Goal: Obtain resource: Obtain resource

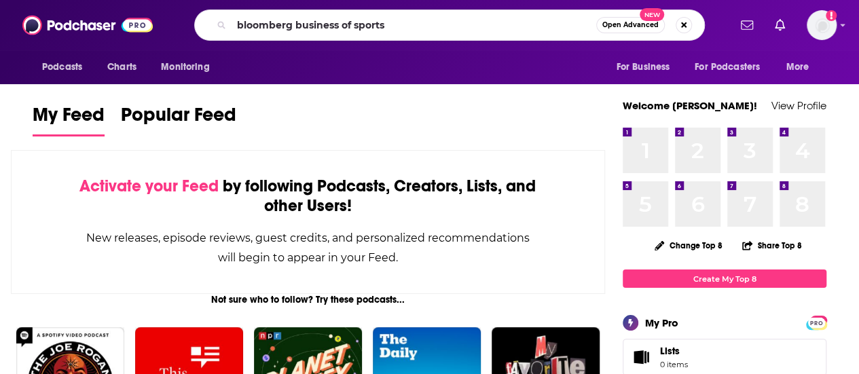
type input "bloomberg business of sports"
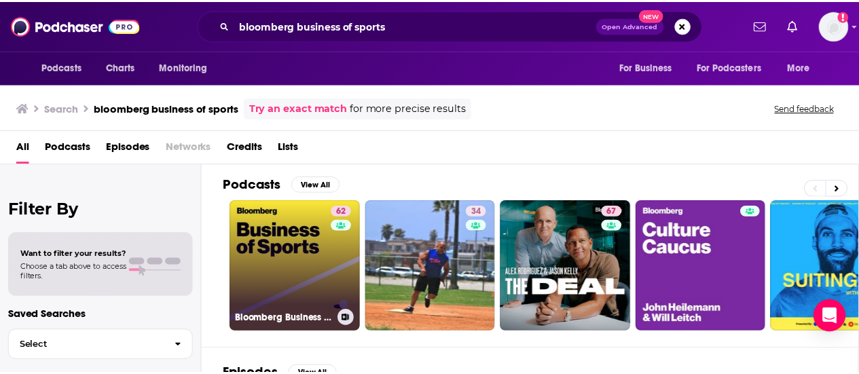
scroll to position [5, 0]
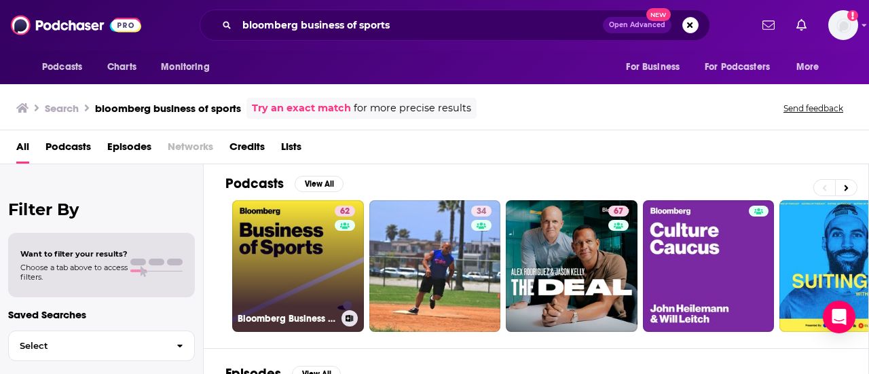
click at [311, 255] on link "62 Bloomberg Business of Sports" at bounding box center [298, 266] width 132 height 132
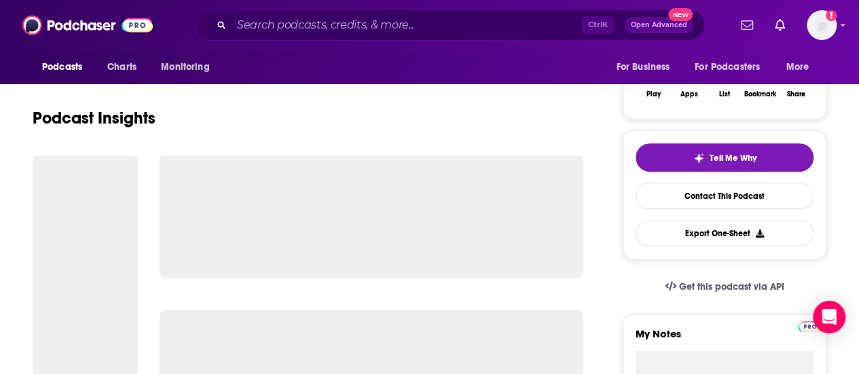
scroll to position [238, 0]
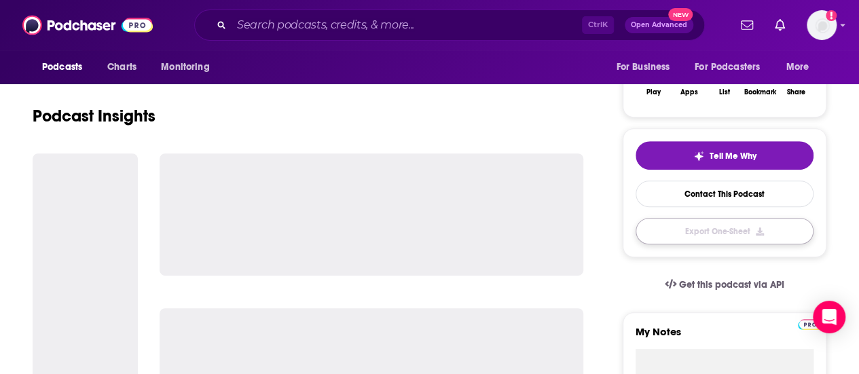
click at [750, 220] on button "Export One-Sheet" at bounding box center [725, 231] width 178 height 26
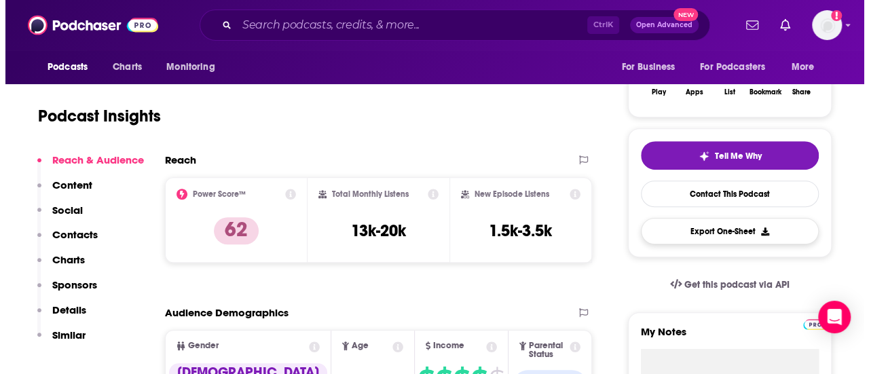
scroll to position [0, 0]
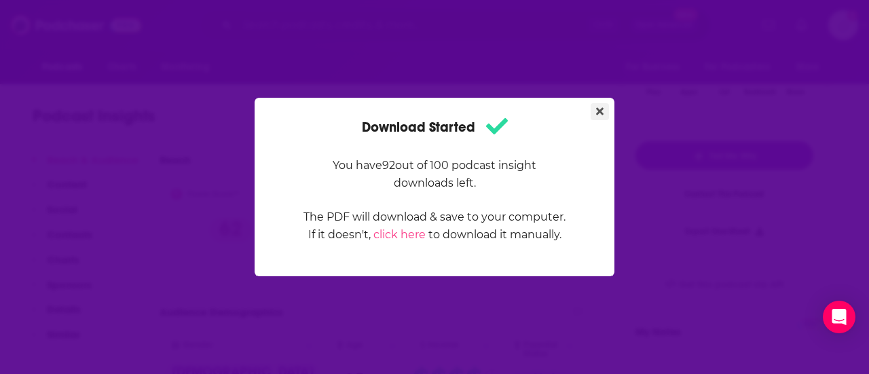
click at [603, 111] on icon "Close" at bounding box center [599, 111] width 7 height 11
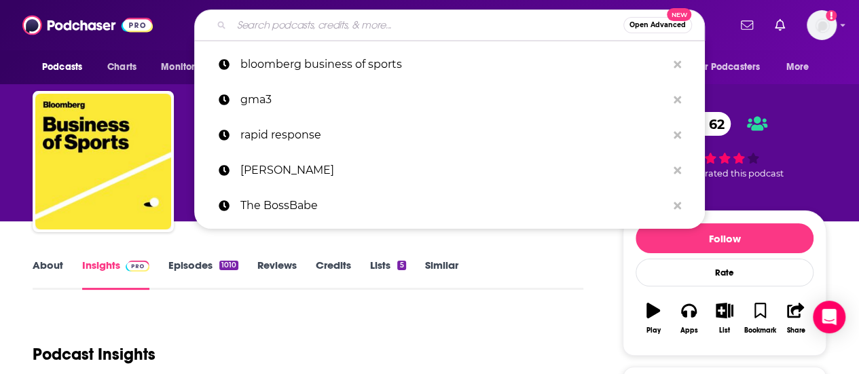
click at [403, 22] on input "Search podcasts, credits, & more..." at bounding box center [428, 25] width 392 height 22
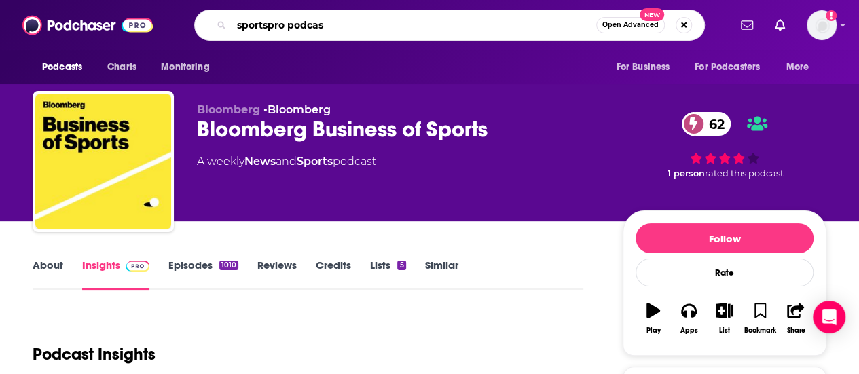
type input "sportspro podcast"
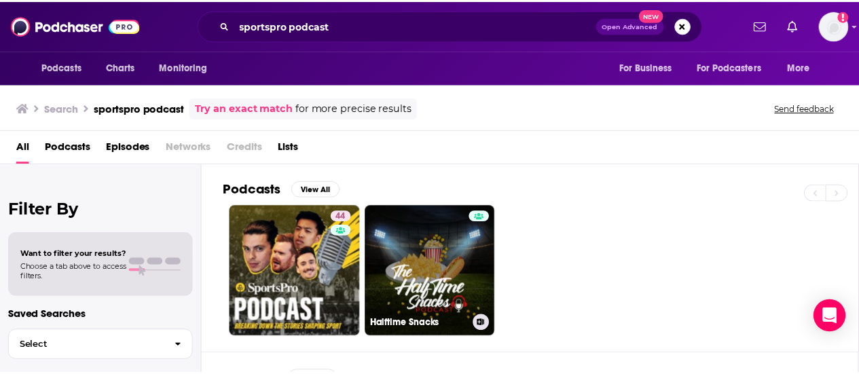
scroll to position [64, 0]
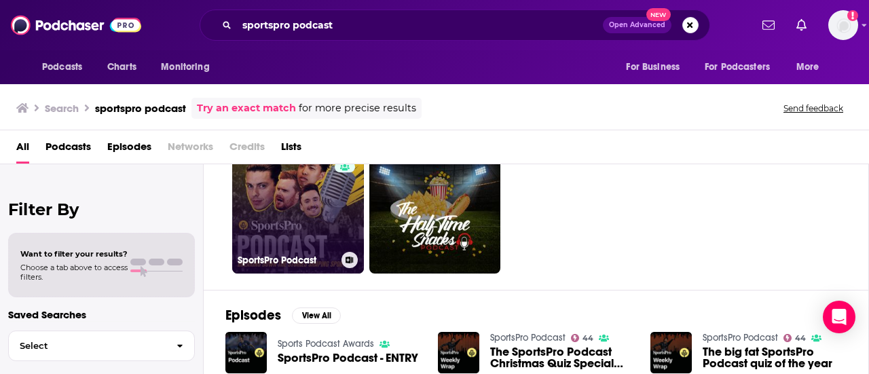
click at [318, 219] on link "44 SportsPro Podcast" at bounding box center [298, 208] width 132 height 132
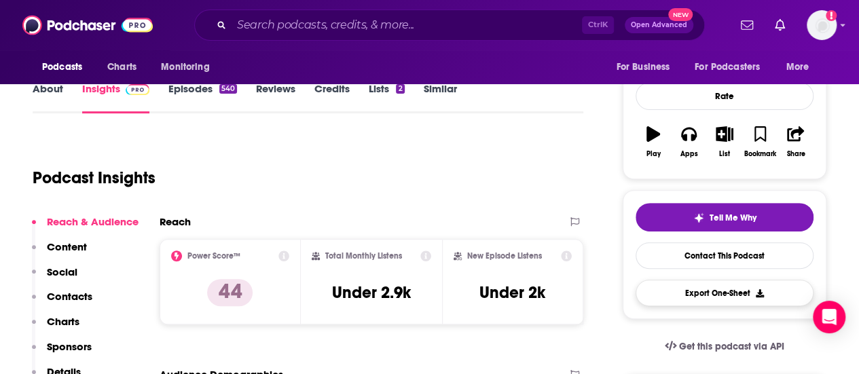
scroll to position [177, 0]
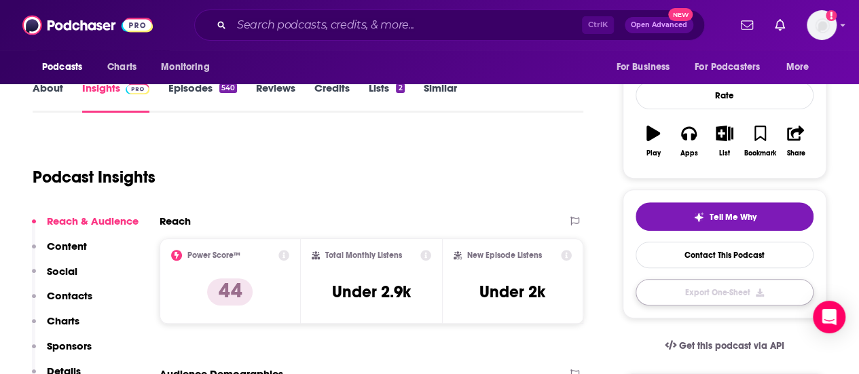
click at [705, 289] on button "Export One-Sheet" at bounding box center [725, 292] width 178 height 26
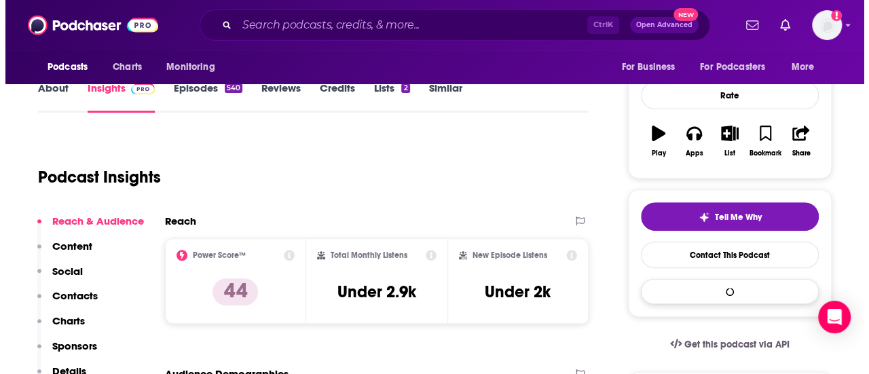
scroll to position [0, 0]
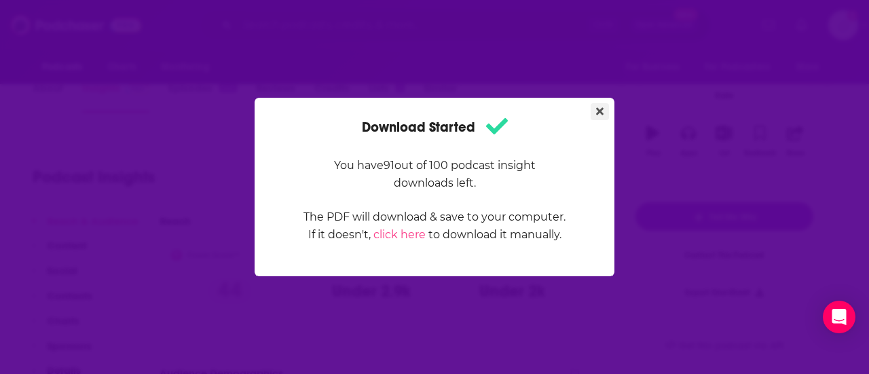
click at [603, 111] on icon "Close" at bounding box center [599, 111] width 7 height 11
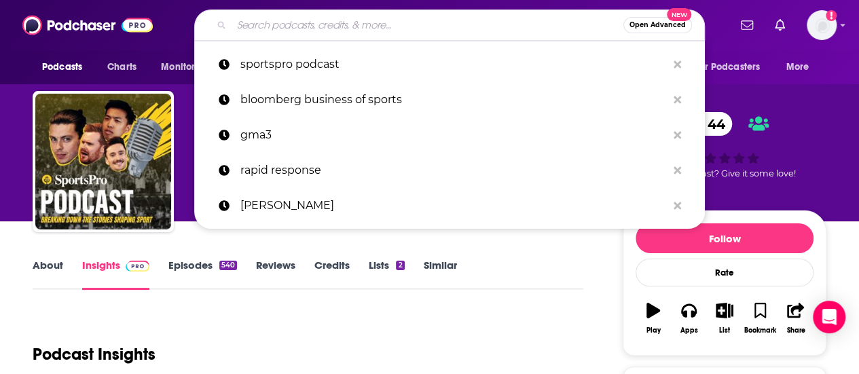
click at [365, 29] on input "Search podcasts, credits, & more..." at bounding box center [428, 25] width 392 height 22
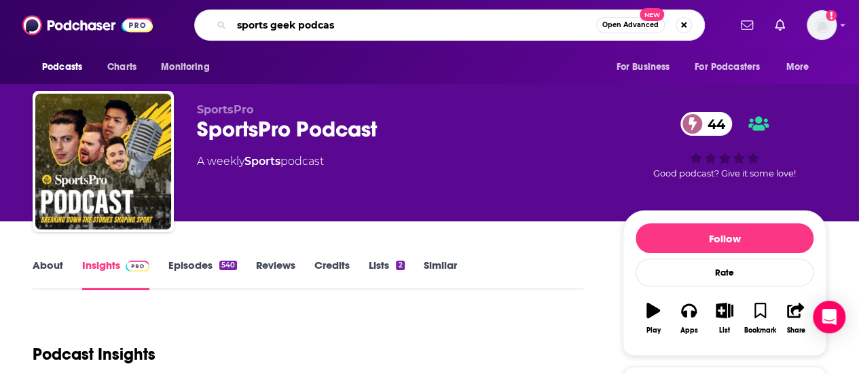
type input "sports geek podcast"
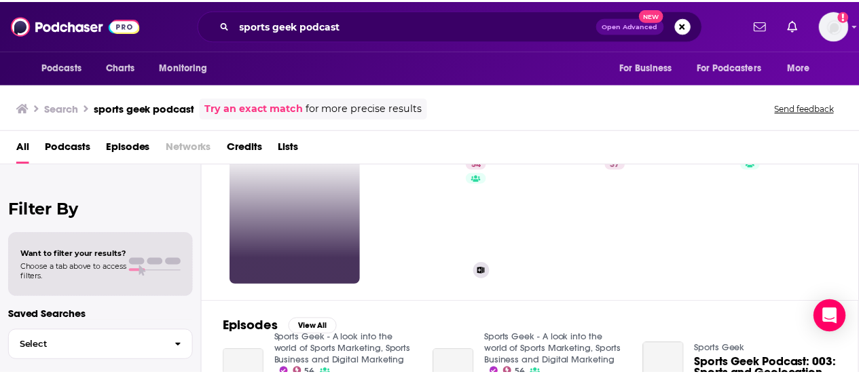
scroll to position [53, 0]
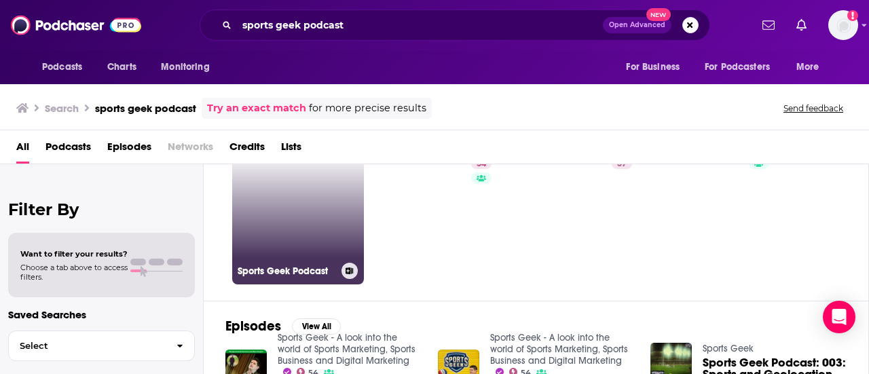
click at [329, 218] on link "Sports Geek Podcast" at bounding box center [298, 219] width 132 height 132
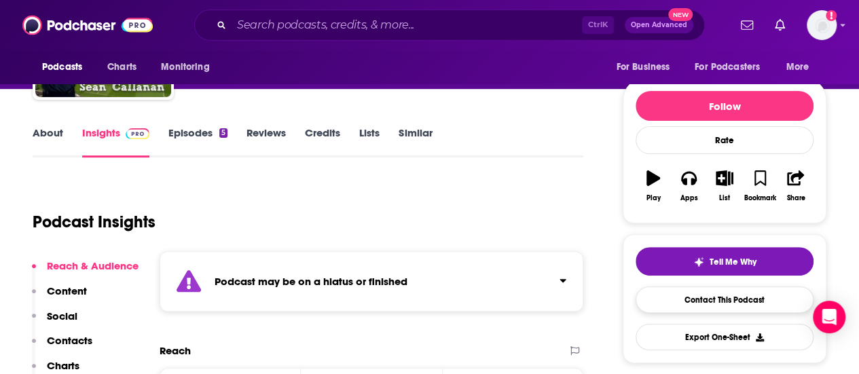
scroll to position [133, 0]
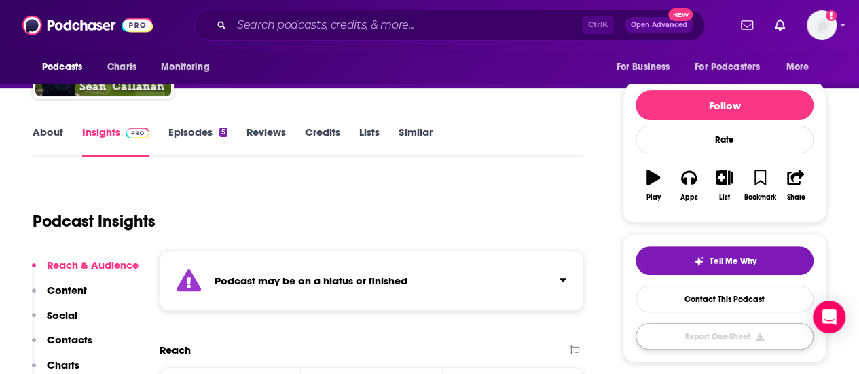
click at [708, 328] on button "Export One-Sheet" at bounding box center [725, 336] width 178 height 26
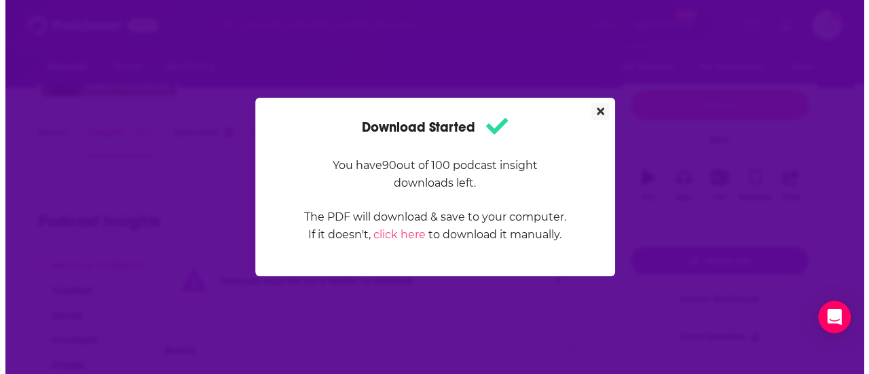
scroll to position [0, 0]
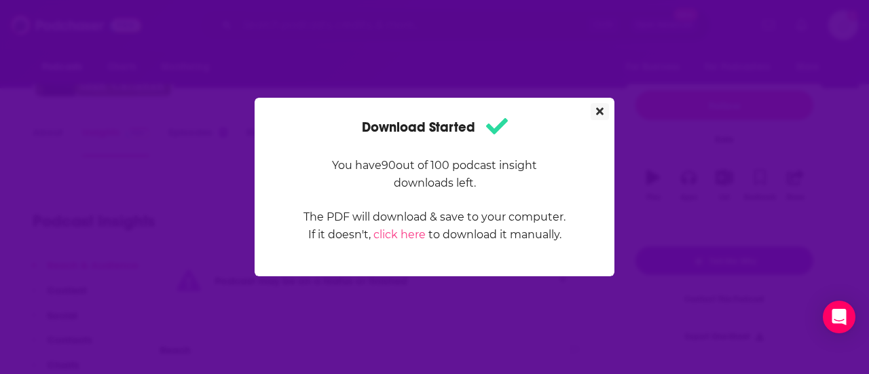
click at [596, 110] on icon "Close" at bounding box center [599, 111] width 7 height 11
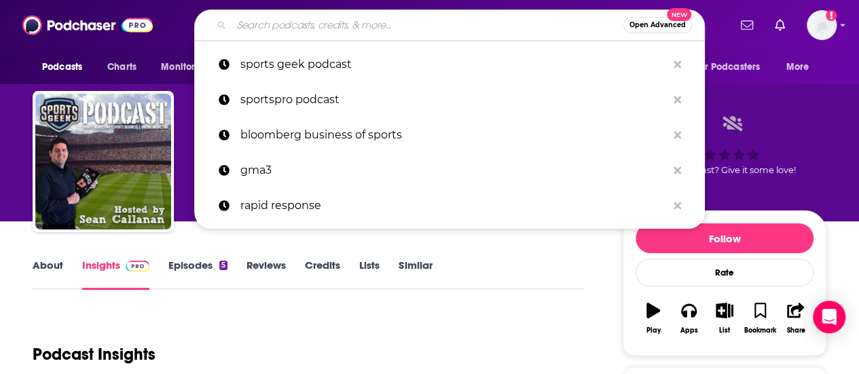
click at [419, 28] on input "Search podcasts, credits, & more..." at bounding box center [428, 25] width 392 height 22
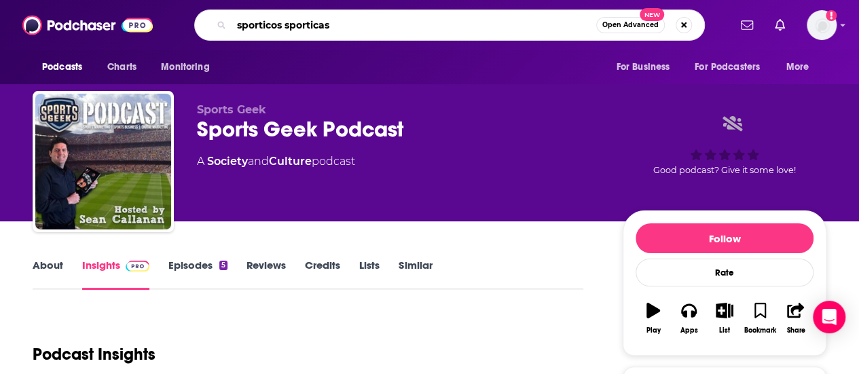
type input "sporticos sporticast"
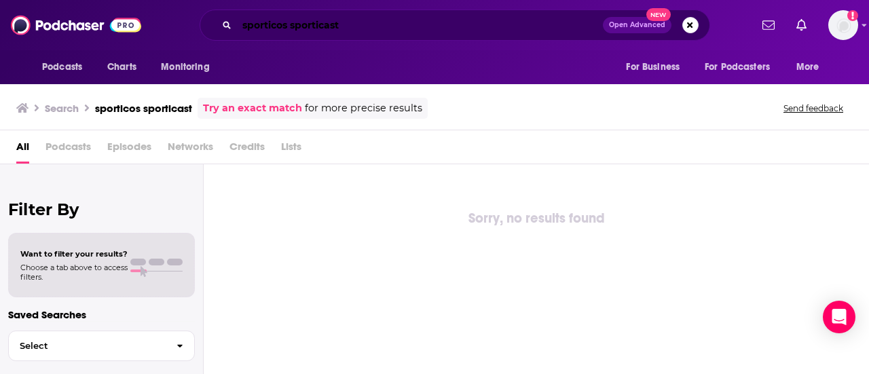
click at [378, 21] on input "sporticos sporticast" at bounding box center [420, 25] width 366 height 22
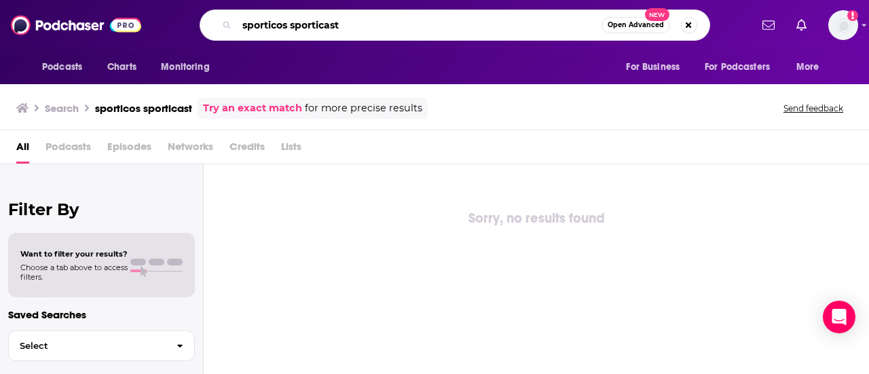
click at [378, 21] on input "sporticos sporticast" at bounding box center [419, 25] width 365 height 22
type input "sportico"
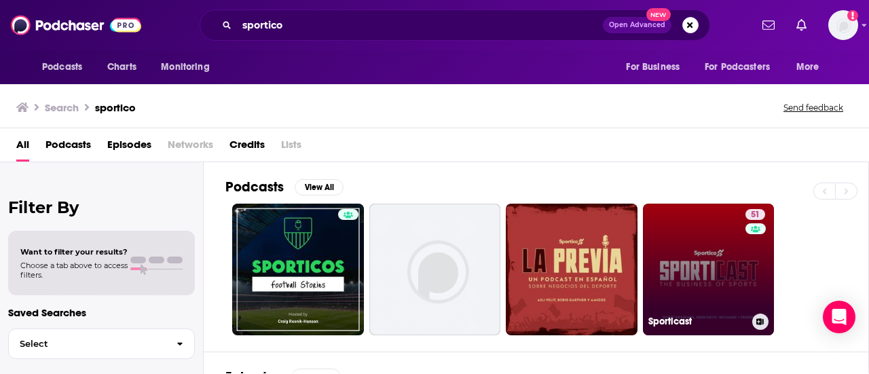
click at [693, 234] on link "51 Sporticast" at bounding box center [709, 270] width 132 height 132
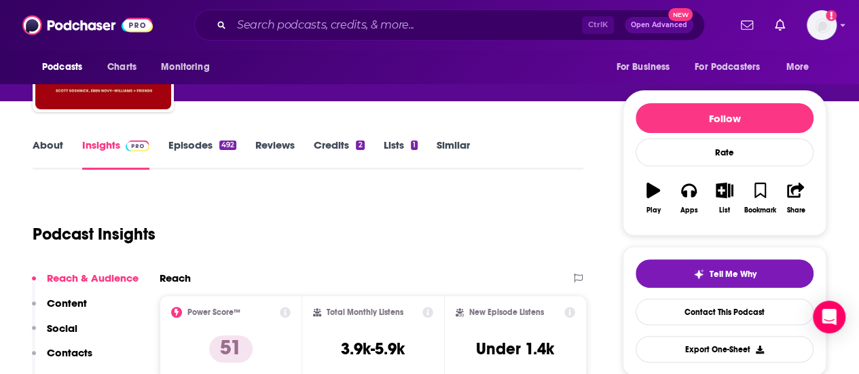
scroll to position [121, 0]
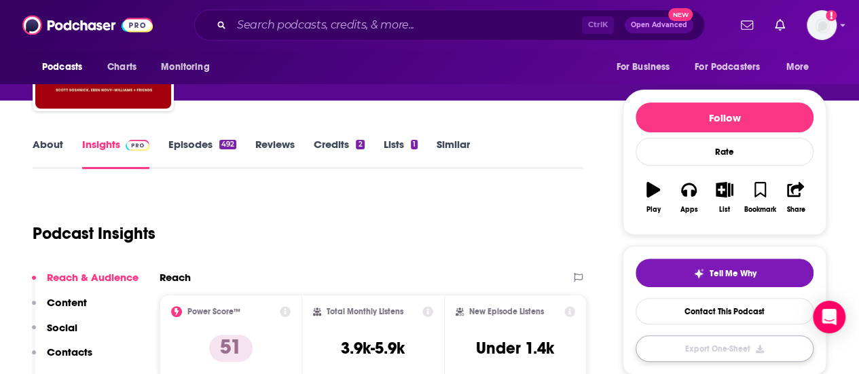
click at [740, 338] on button "Export One-Sheet" at bounding box center [725, 348] width 178 height 26
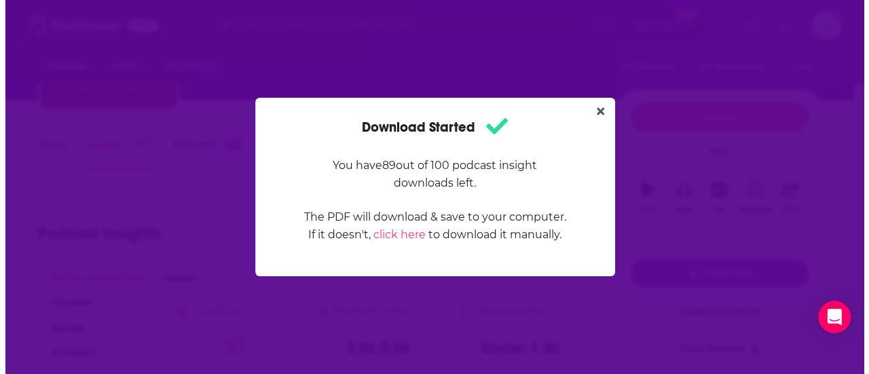
scroll to position [0, 0]
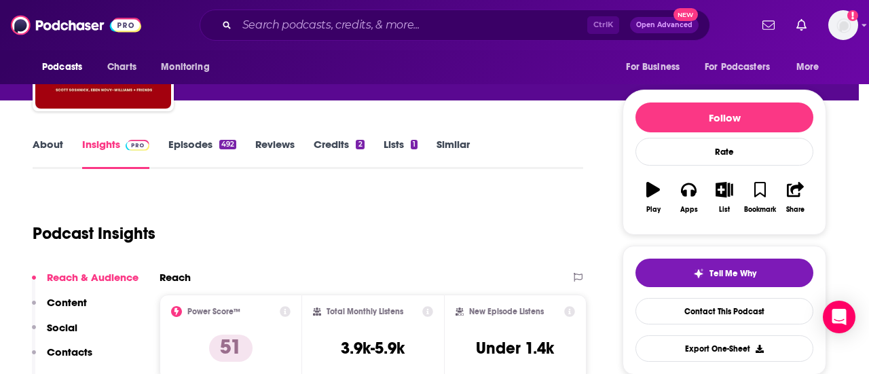
click at [449, 69] on div "Download Started You have 89 out of 100 podcast insight downloads left. The PDF…" at bounding box center [434, 187] width 869 height 374
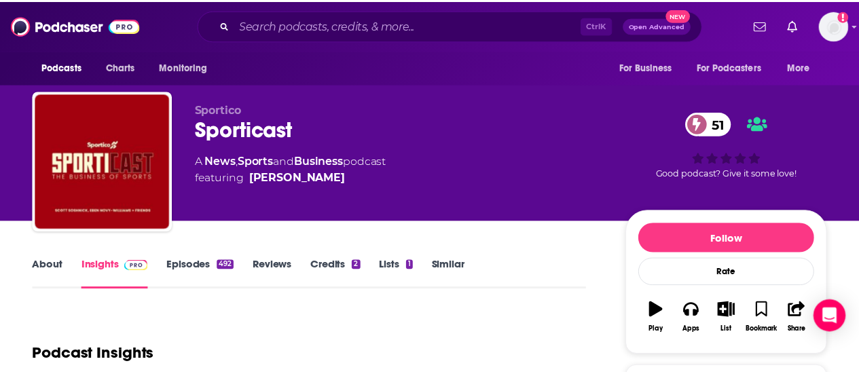
scroll to position [121, 0]
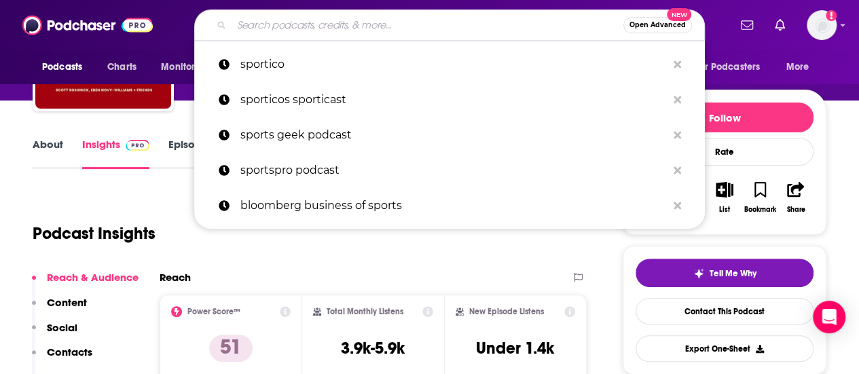
click at [373, 27] on input "Search podcasts, credits, & more..." at bounding box center [428, 25] width 392 height 22
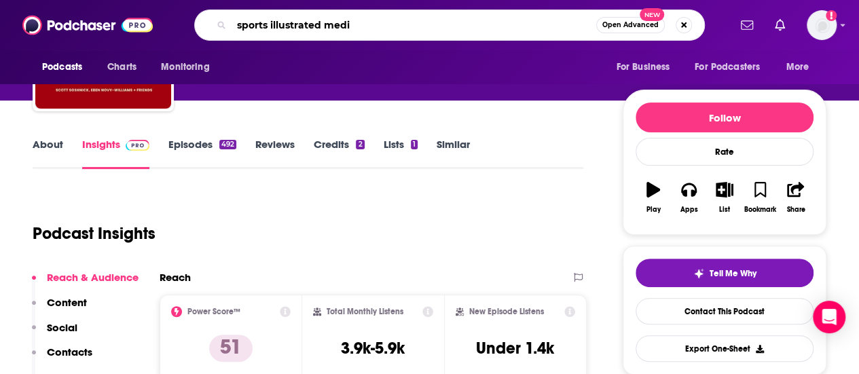
type input "sports illustrated media"
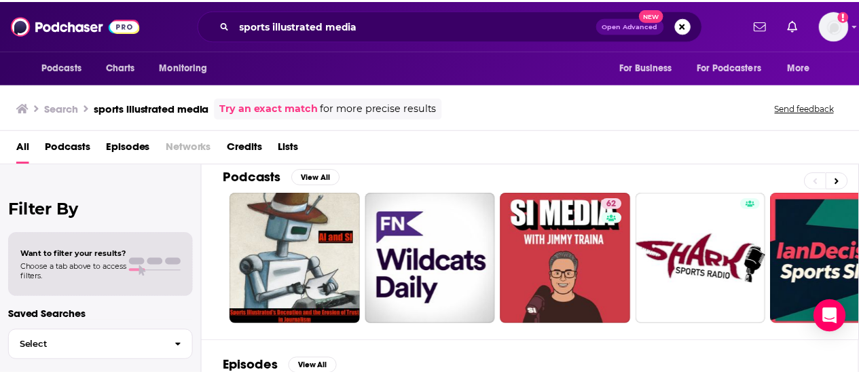
scroll to position [6, 0]
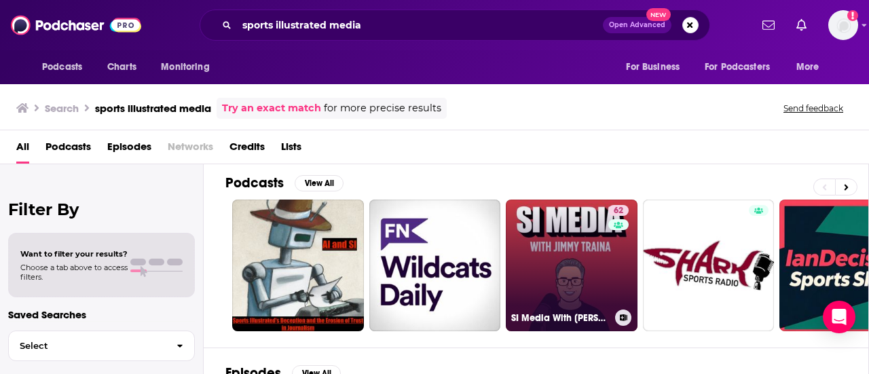
click at [550, 223] on link "62 SI Media With [PERSON_NAME]" at bounding box center [572, 266] width 132 height 132
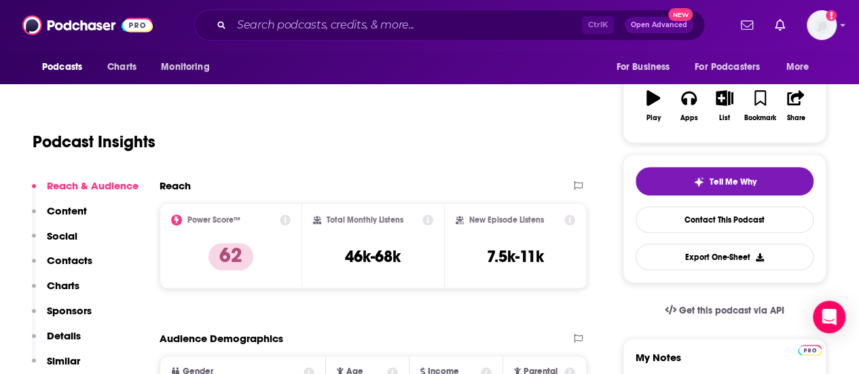
scroll to position [217, 0]
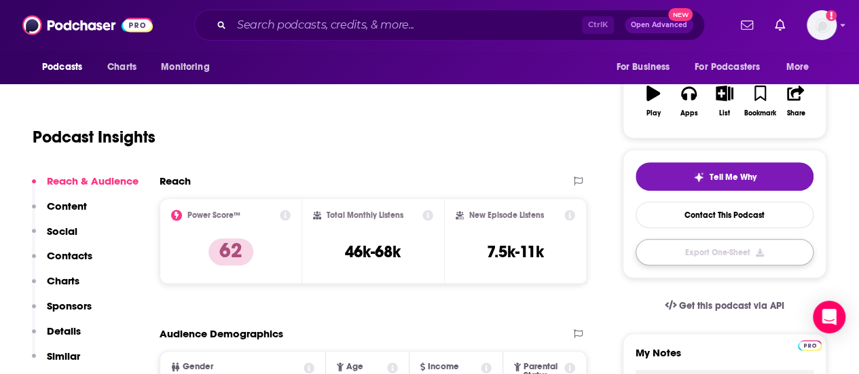
click at [718, 249] on button "Export One-Sheet" at bounding box center [725, 252] width 178 height 26
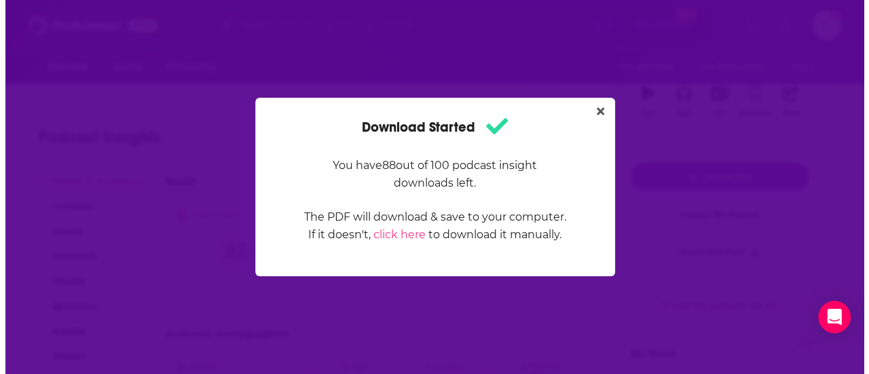
scroll to position [0, 0]
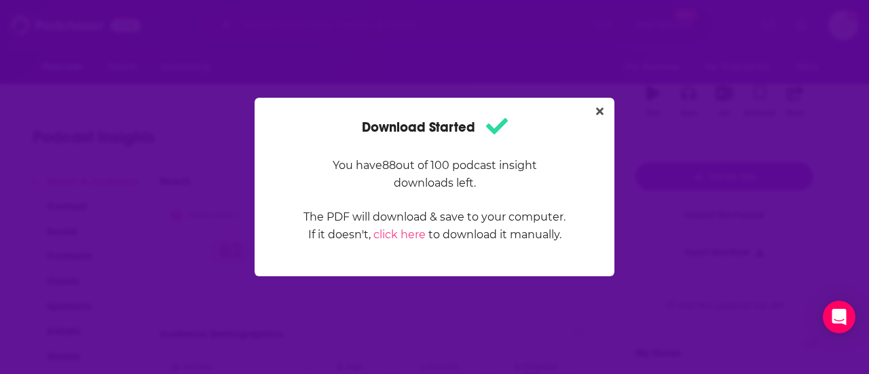
click at [528, 314] on div "Download Started You have 88 out of 100 podcast insight downloads left. The PDF…" at bounding box center [434, 187] width 869 height 374
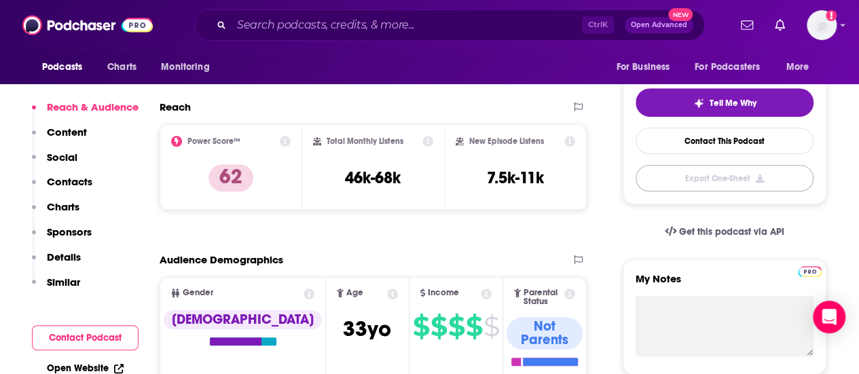
scroll to position [287, 0]
